Goal: Information Seeking & Learning: Learn about a topic

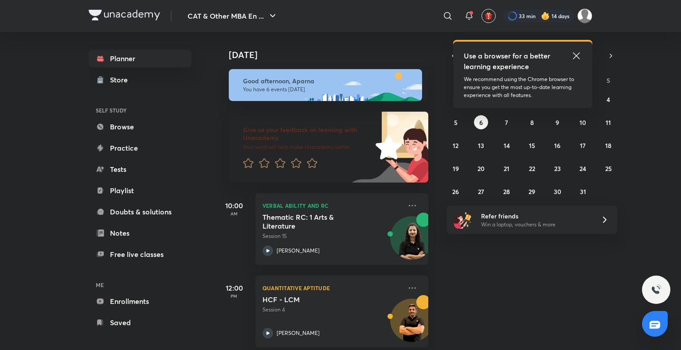
click at [579, 55] on icon at bounding box center [576, 56] width 11 height 11
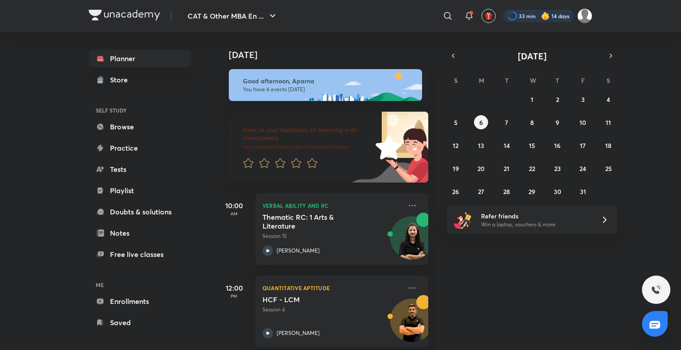
click at [536, 12] on div at bounding box center [538, 16] width 71 height 12
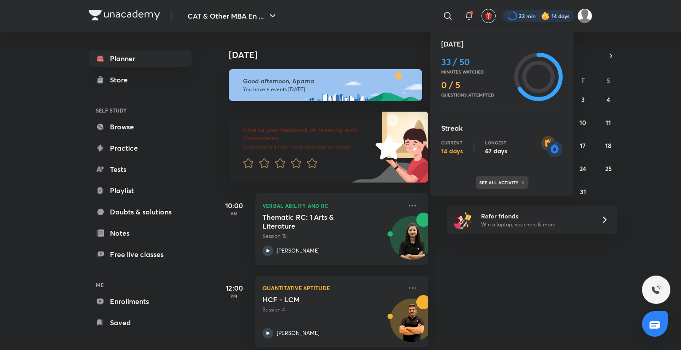
click at [513, 179] on div "See all activity" at bounding box center [502, 183] width 53 height 12
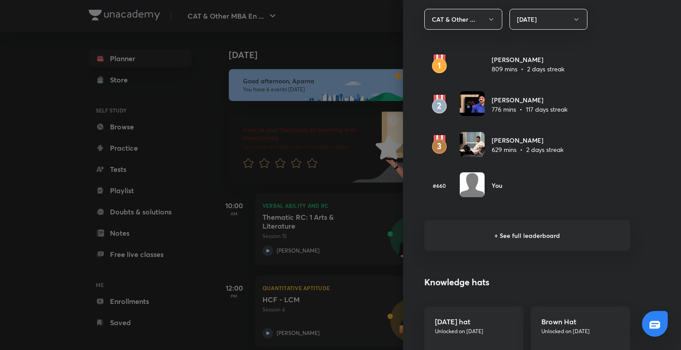
scroll to position [538, 0]
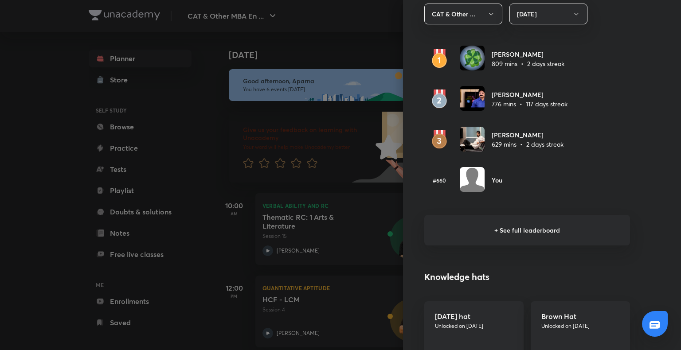
click at [511, 233] on h6 "+ See full leaderboard" at bounding box center [528, 230] width 206 height 31
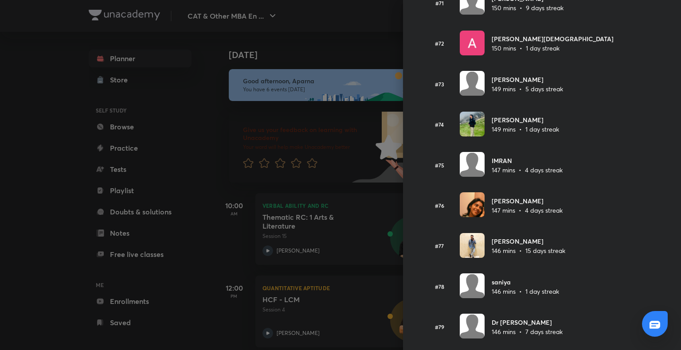
scroll to position [2922, 0]
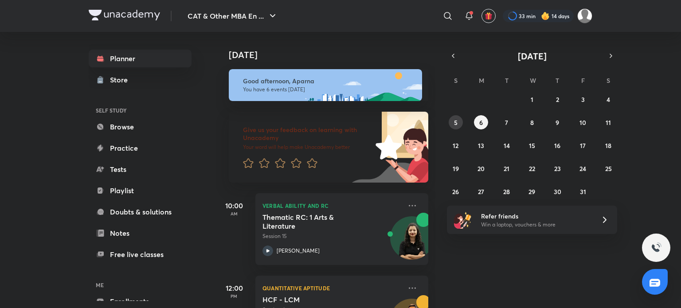
click at [454, 120] on abbr "5" at bounding box center [456, 122] width 4 height 8
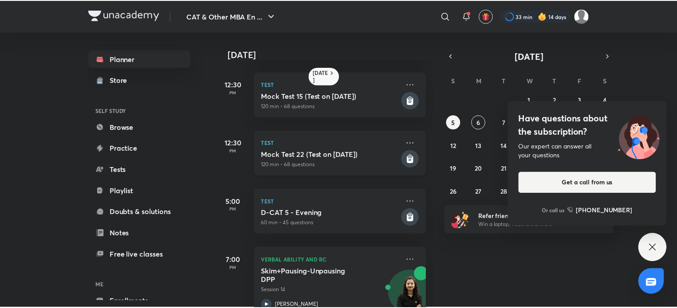
scroll to position [198, 0]
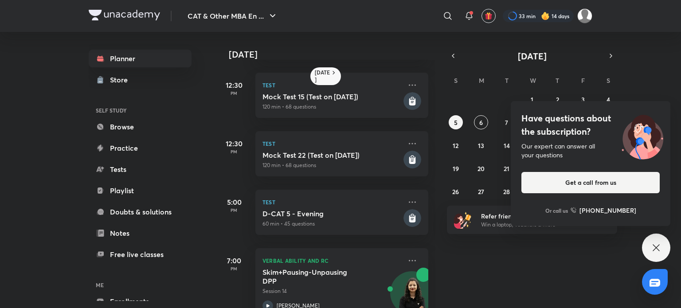
click at [658, 246] on icon at bounding box center [656, 247] width 7 height 7
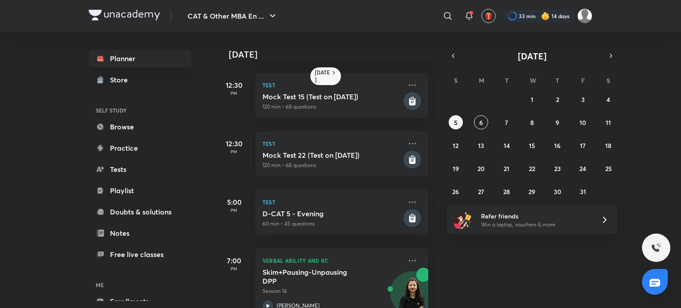
click at [315, 153] on h5 "Mock Test 22 (Test on 05.10.2025)" at bounding box center [332, 155] width 139 height 9
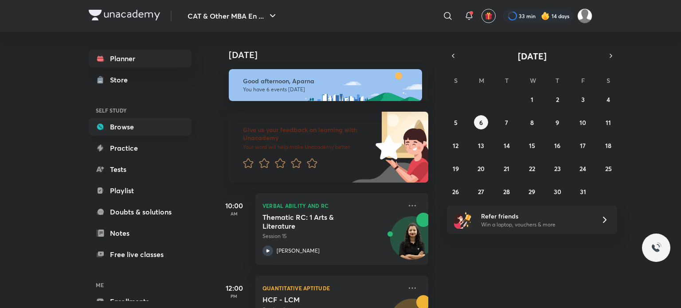
click at [146, 123] on link "Browse" at bounding box center [140, 127] width 103 height 18
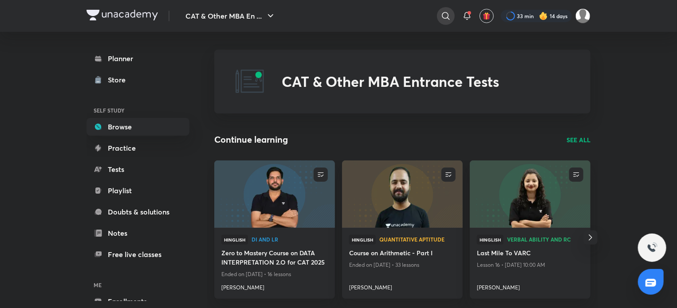
click at [444, 18] on icon at bounding box center [446, 16] width 8 height 8
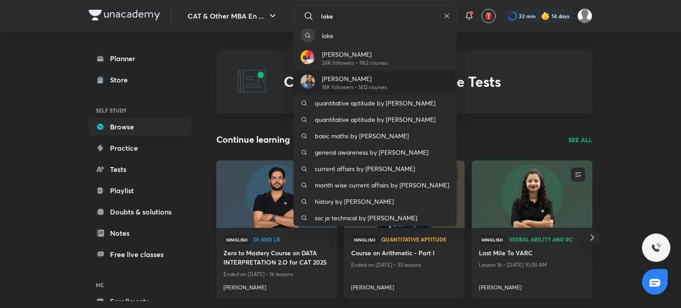
type input "loke"
click at [351, 81] on p "Lokesh Sharma" at bounding box center [354, 78] width 65 height 9
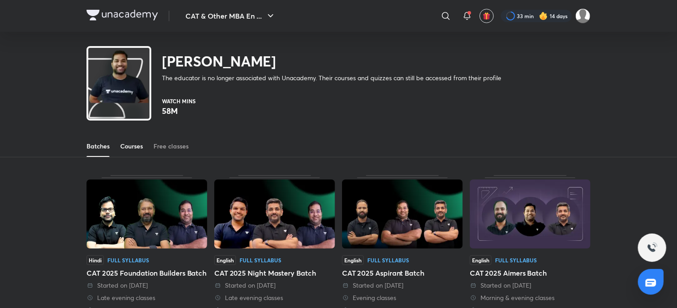
click at [133, 147] on div "Courses" at bounding box center [131, 146] width 23 height 9
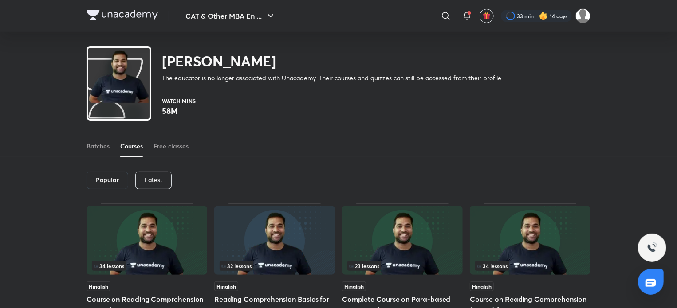
click at [142, 183] on div "Latest" at bounding box center [153, 181] width 36 height 18
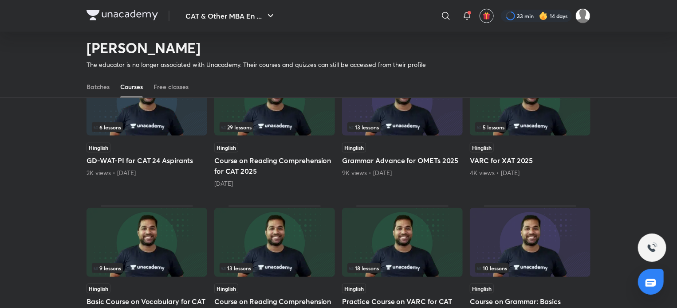
scroll to position [346, 0]
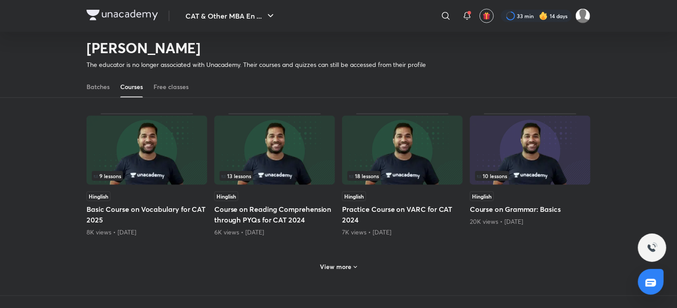
click at [354, 264] on icon at bounding box center [355, 267] width 7 height 7
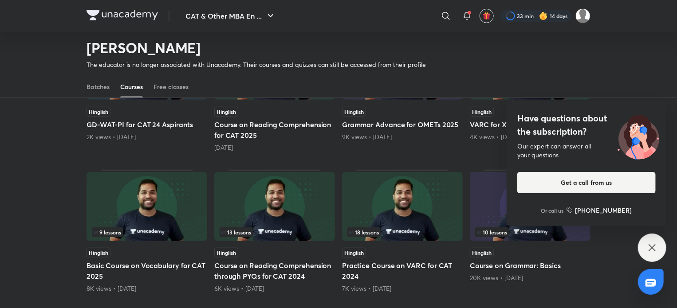
scroll to position [289, 0]
click at [655, 247] on icon at bounding box center [652, 248] width 11 height 11
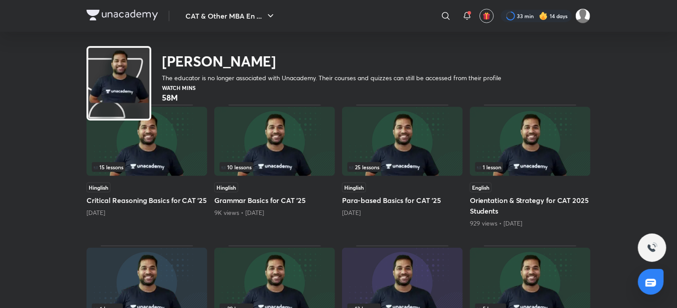
scroll to position [0, 0]
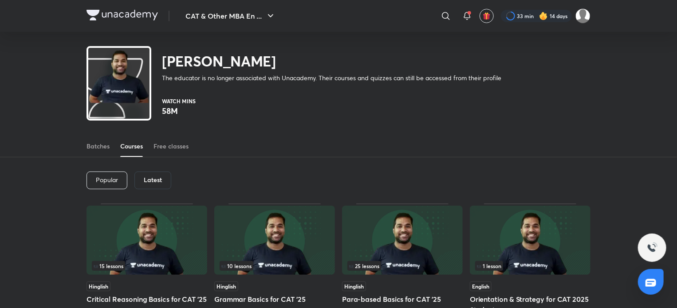
click at [138, 145] on div "Courses" at bounding box center [131, 146] width 23 height 9
click at [159, 177] on h6 "Latest" at bounding box center [153, 180] width 18 height 7
click at [154, 179] on h6 "Latest" at bounding box center [153, 180] width 18 height 7
click at [111, 177] on p "Popular" at bounding box center [107, 180] width 22 height 7
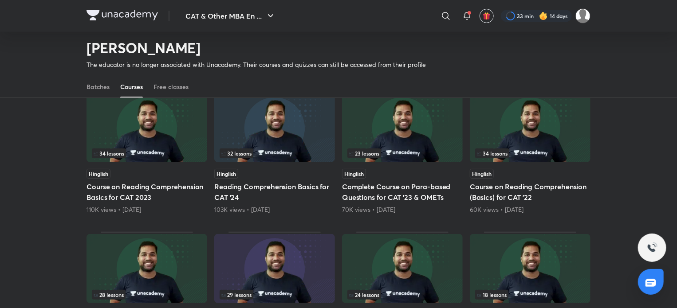
scroll to position [14, 0]
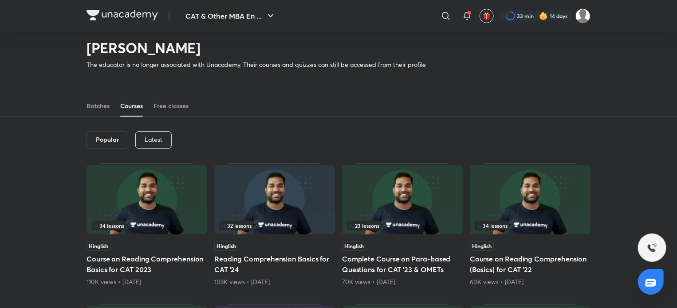
click at [156, 144] on div "Latest" at bounding box center [153, 140] width 36 height 18
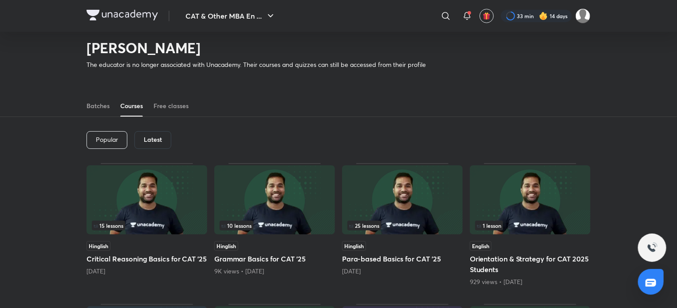
scroll to position [80, 0]
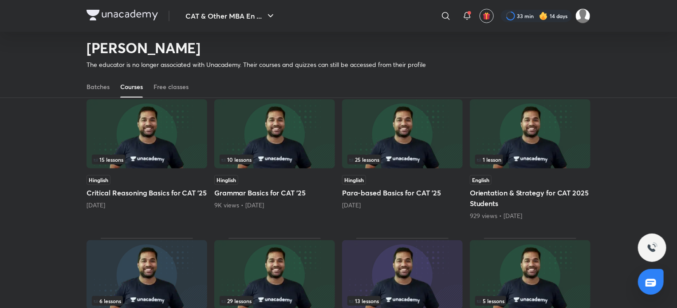
click at [404, 146] on img at bounding box center [402, 133] width 121 height 69
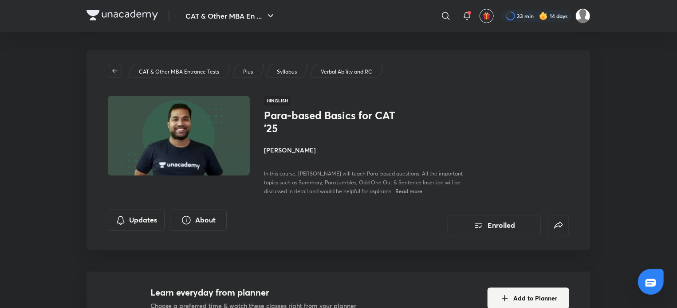
scroll to position [174, 0]
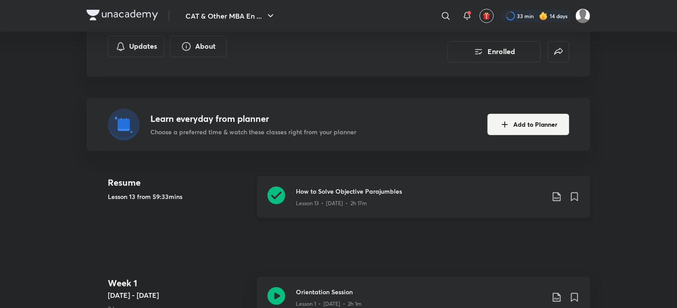
click at [279, 197] on icon at bounding box center [276, 196] width 18 height 18
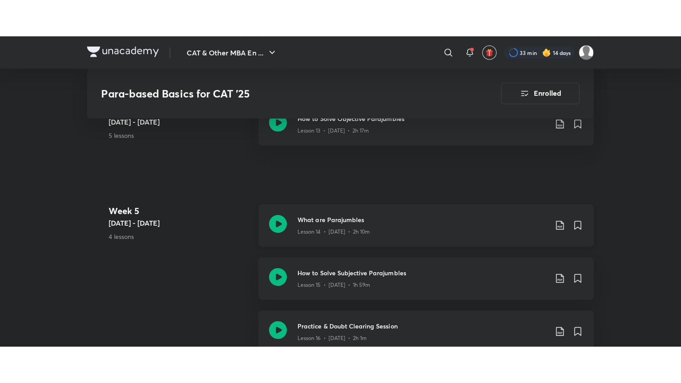
scroll to position [1162, 0]
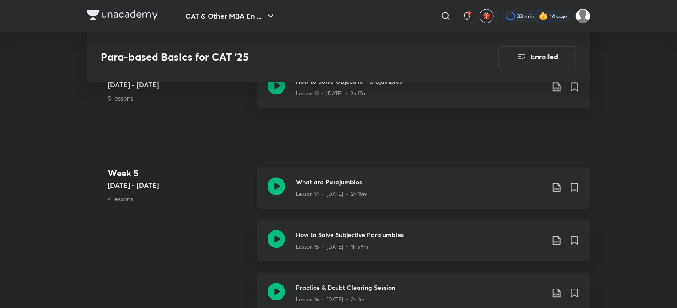
click at [279, 186] on icon at bounding box center [276, 186] width 18 height 18
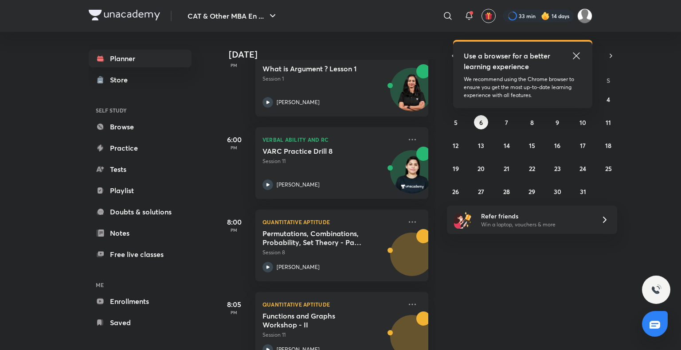
scroll to position [341, 0]
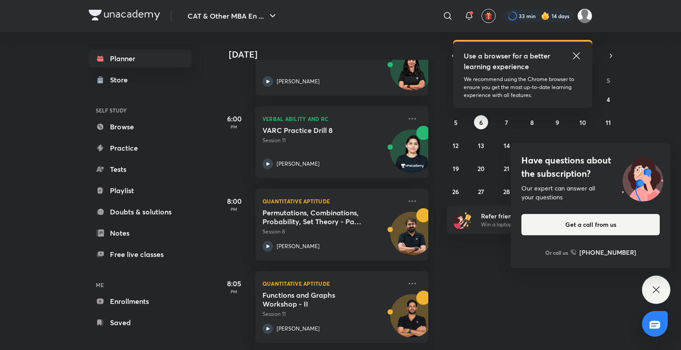
click at [647, 289] on div "Have questions about the subscription? Our expert can answer all your questions…" at bounding box center [656, 290] width 28 height 28
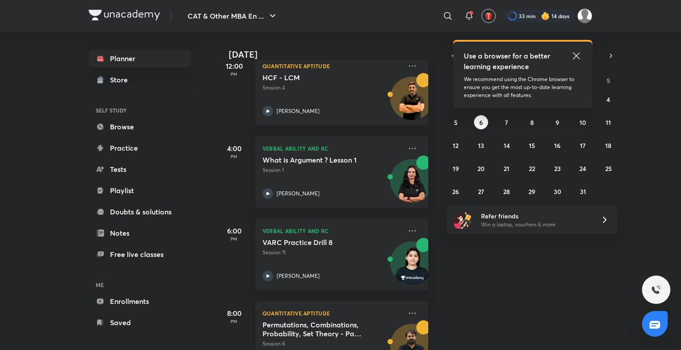
scroll to position [222, 0]
click at [576, 56] on icon at bounding box center [576, 55] width 7 height 7
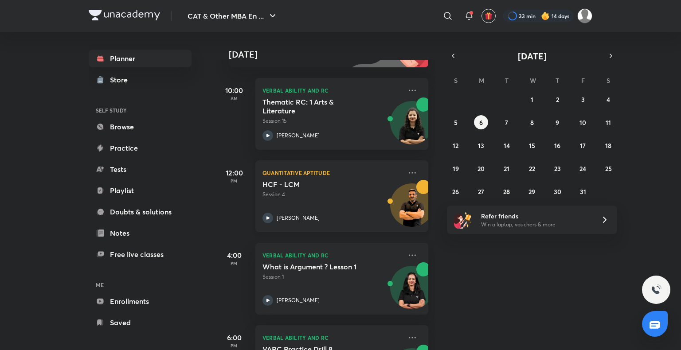
scroll to position [0, 0]
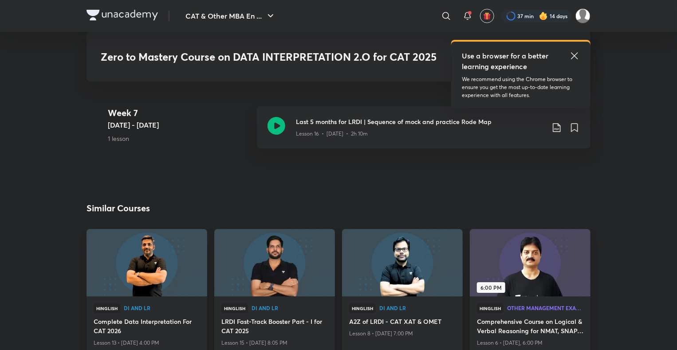
scroll to position [1604, 0]
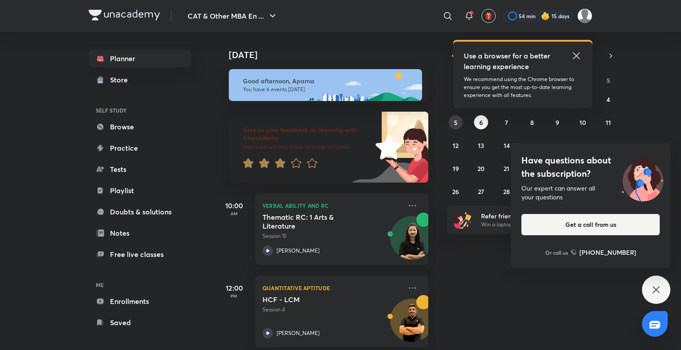
click at [460, 123] on button "5" at bounding box center [456, 122] width 14 height 14
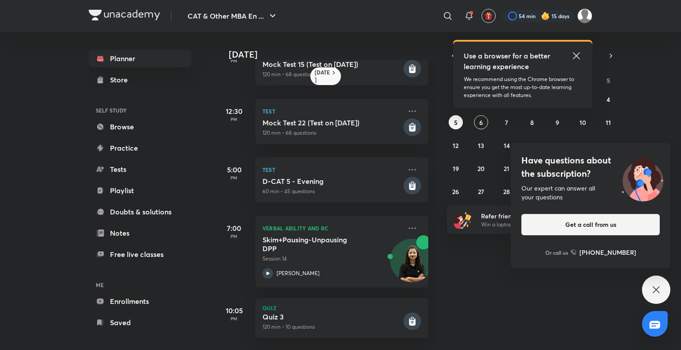
scroll to position [240, 0]
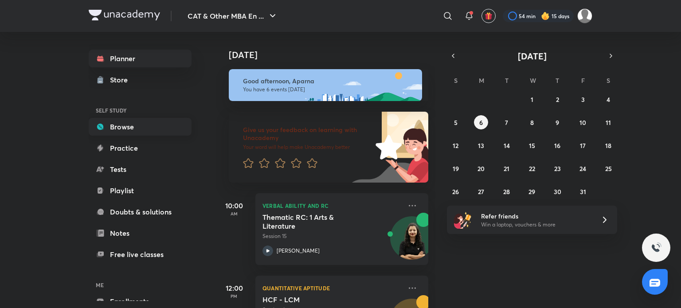
click at [154, 122] on link "Browse" at bounding box center [140, 127] width 103 height 18
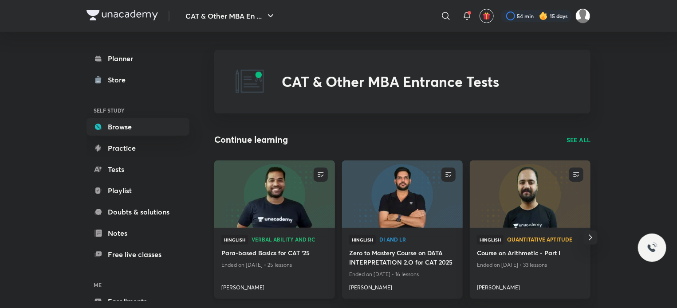
click at [323, 213] on img at bounding box center [274, 194] width 123 height 69
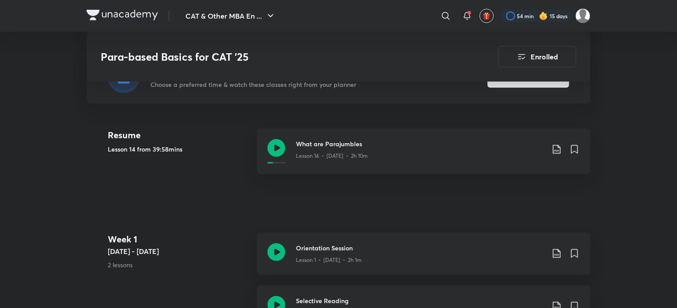
scroll to position [222, 0]
click at [278, 146] on icon at bounding box center [276, 148] width 18 height 18
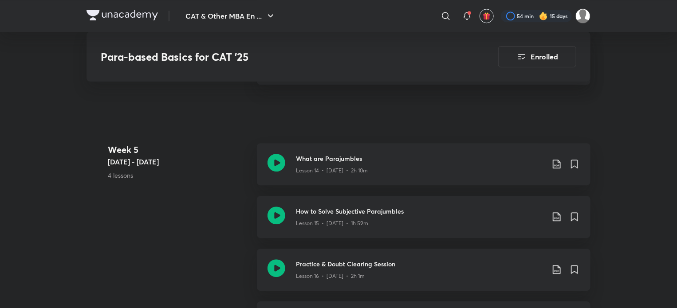
scroll to position [1189, 0]
click at [283, 216] on icon at bounding box center [276, 216] width 18 height 18
